Goal: Information Seeking & Learning: Learn about a topic

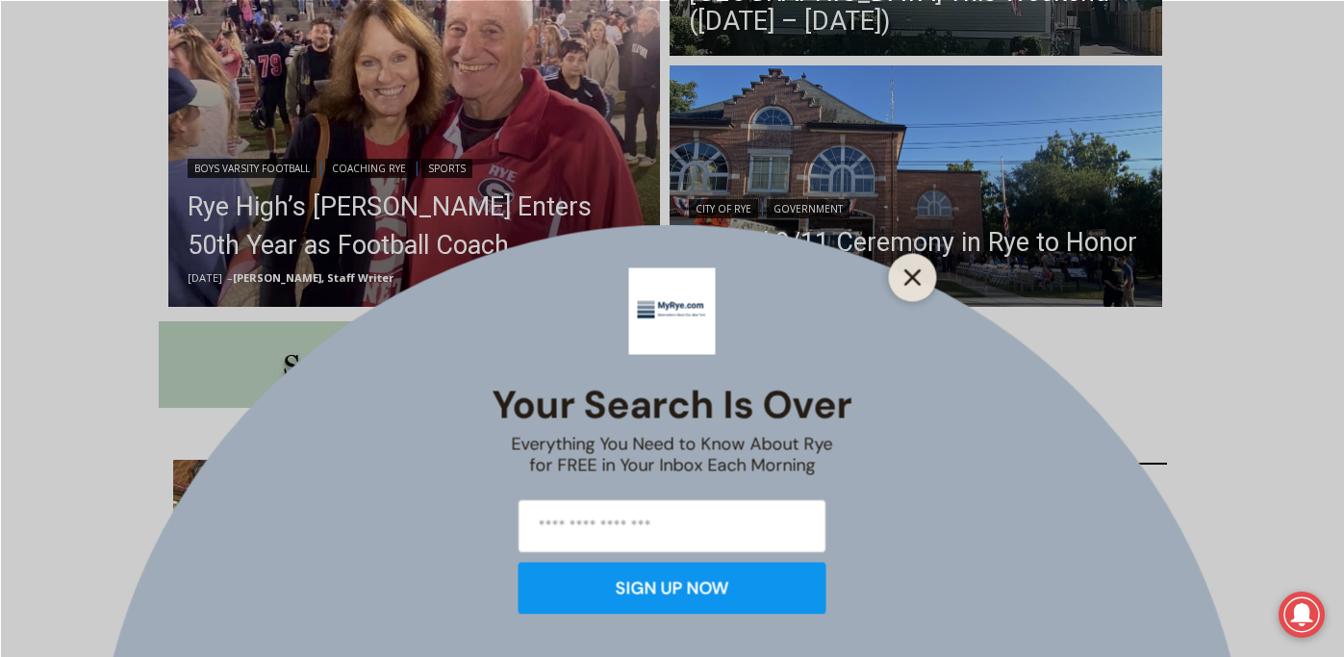
click at [911, 272] on icon "Close" at bounding box center [912, 276] width 17 height 17
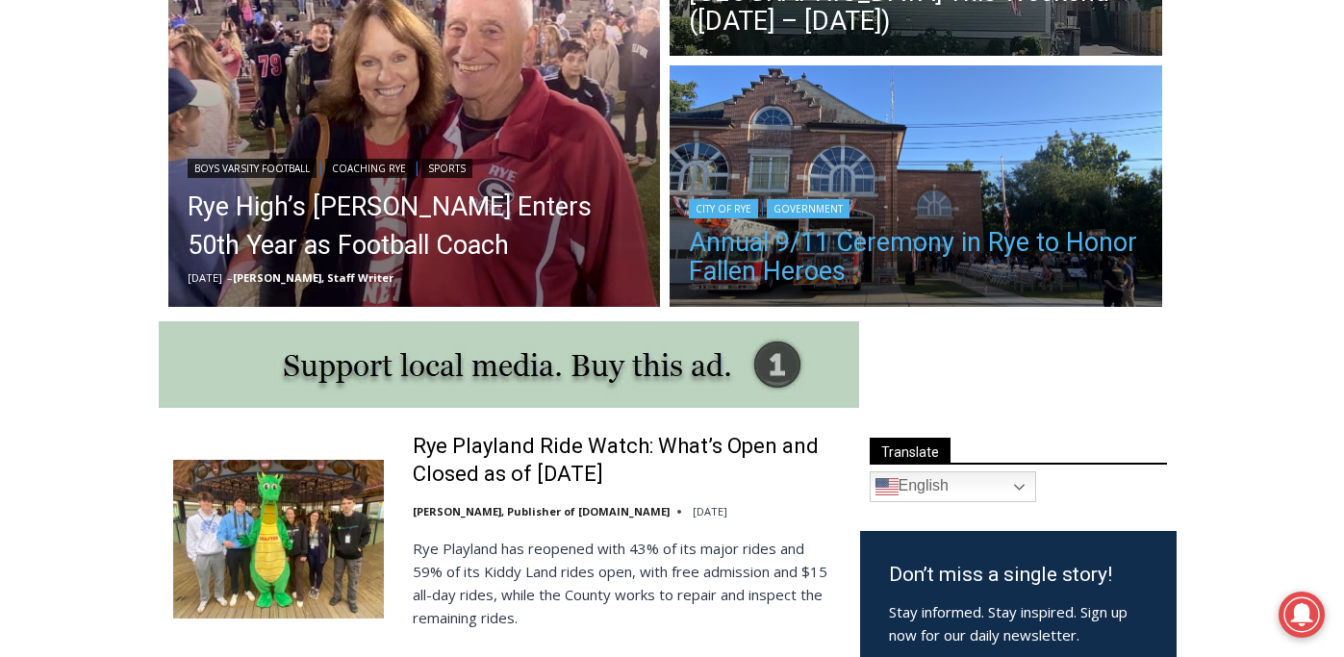
click at [817, 249] on link "Annual 9/11 Ceremony in Rye to Honor Fallen Heroes" at bounding box center [916, 257] width 454 height 58
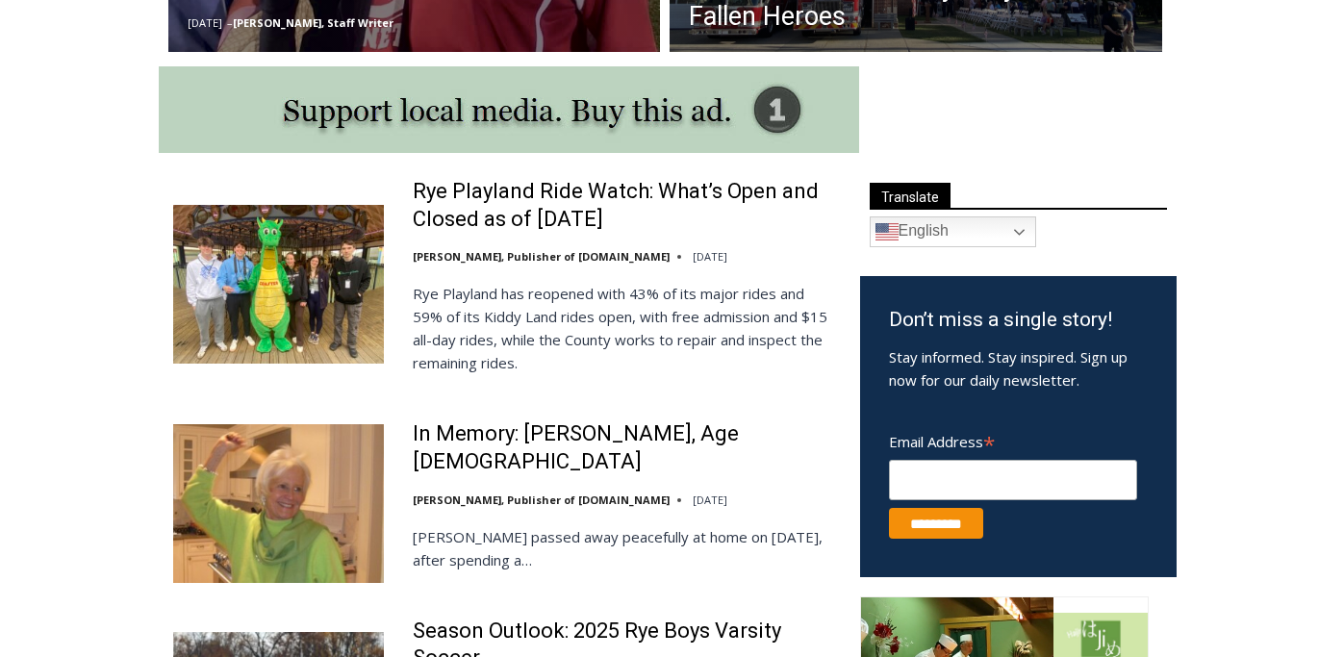
scroll to position [722, 0]
